Goal: Task Accomplishment & Management: Complete application form

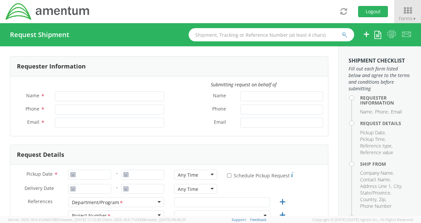
type input "[PERSON_NAME]"
type input "[PHONE_NUMBER]"
type input "[PERSON_NAME][EMAIL_ADDRESS][DOMAIN_NAME]"
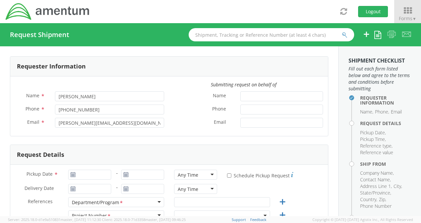
select select "[DOMAIN_NAME]"
click at [378, 38] on icon at bounding box center [377, 35] width 7 height 8
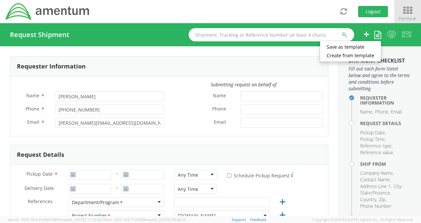
click at [400, 18] on span "Forms ▼" at bounding box center [408, 18] width 18 height 6
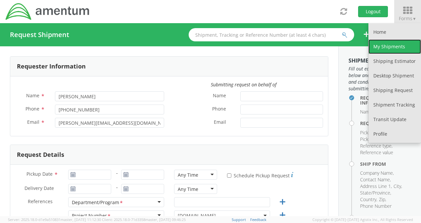
click at [391, 41] on link "My Shipments" at bounding box center [394, 46] width 53 height 15
